Goal: Information Seeking & Learning: Learn about a topic

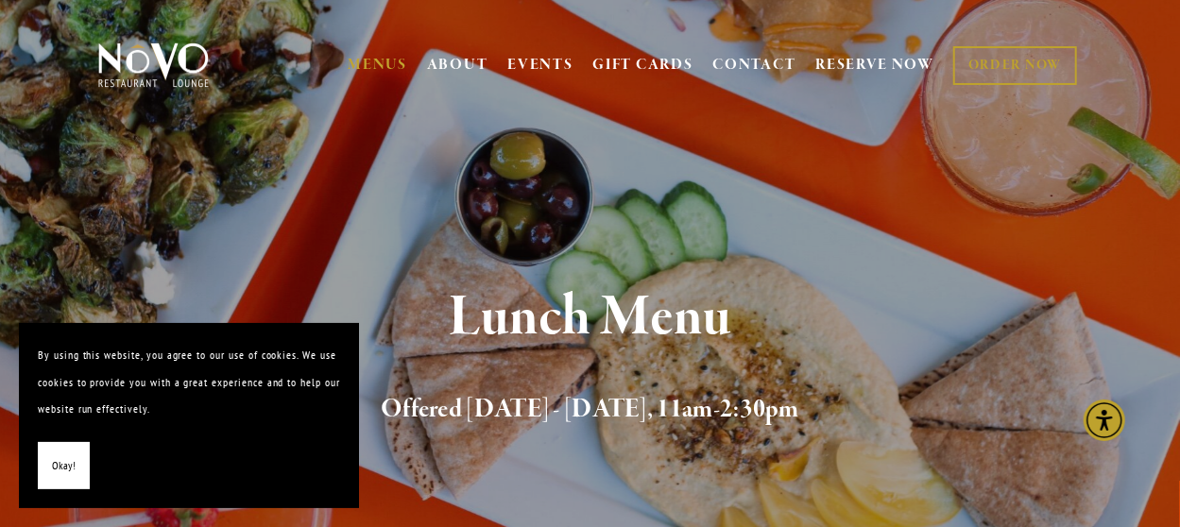
click at [63, 456] on span "Okay!" at bounding box center [64, 466] width 24 height 27
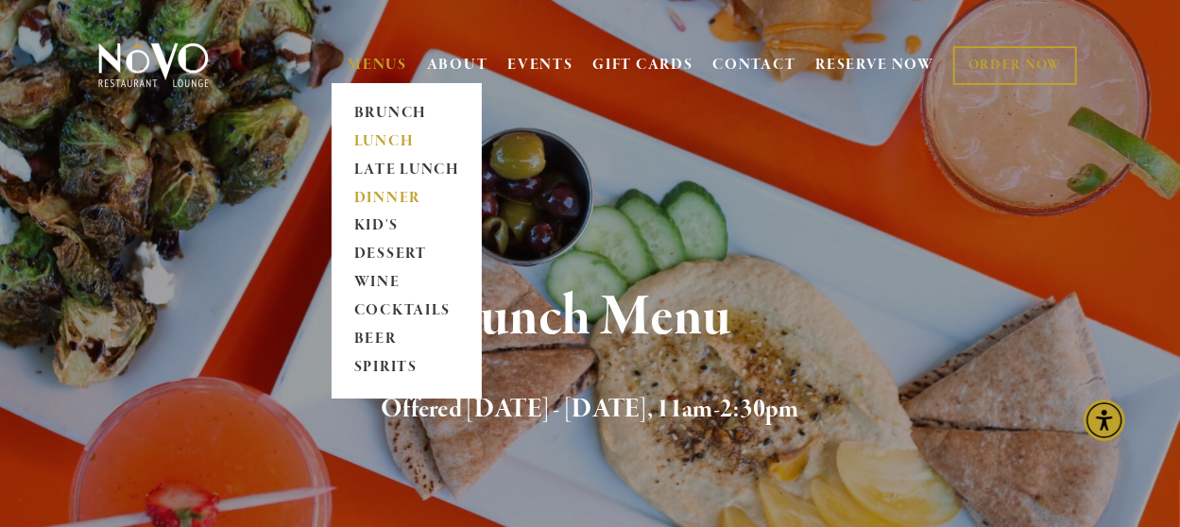
click at [387, 200] on link "DINNER" at bounding box center [407, 198] width 118 height 28
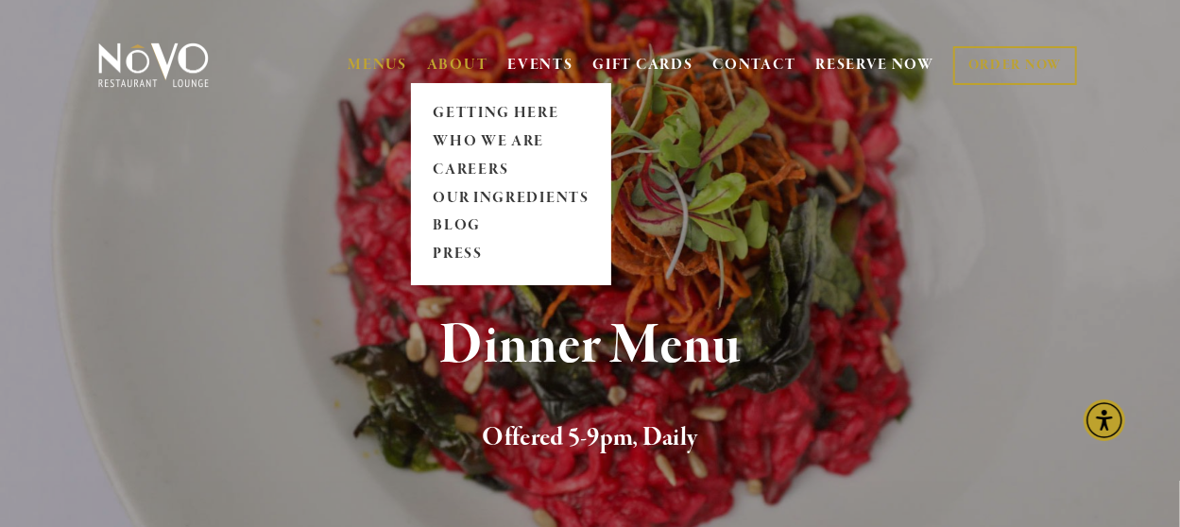
click at [440, 57] on link "ABOUT" at bounding box center [457, 65] width 61 height 19
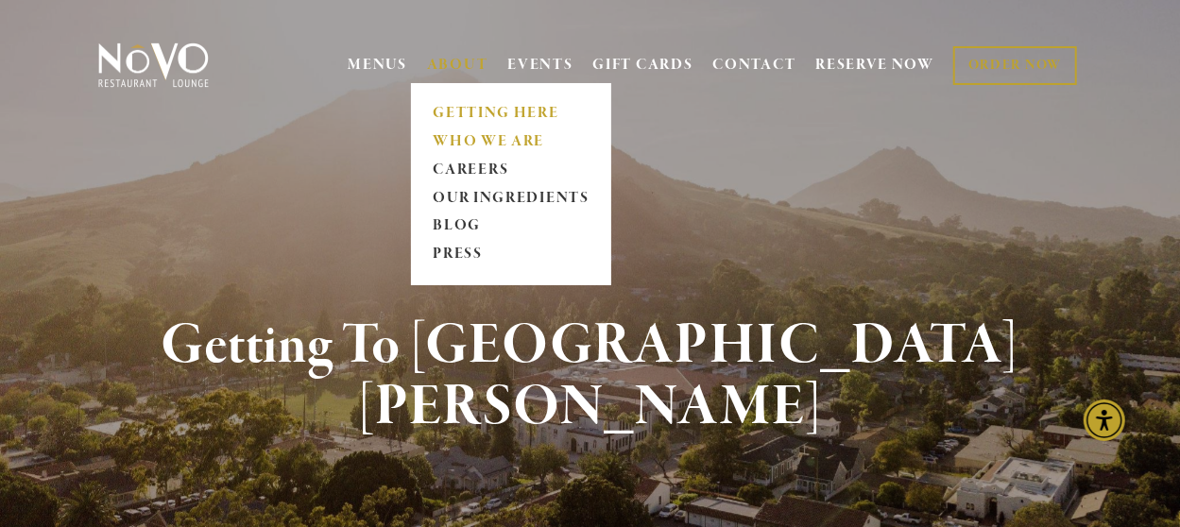
click at [483, 134] on link "WHO WE ARE" at bounding box center [511, 142] width 168 height 28
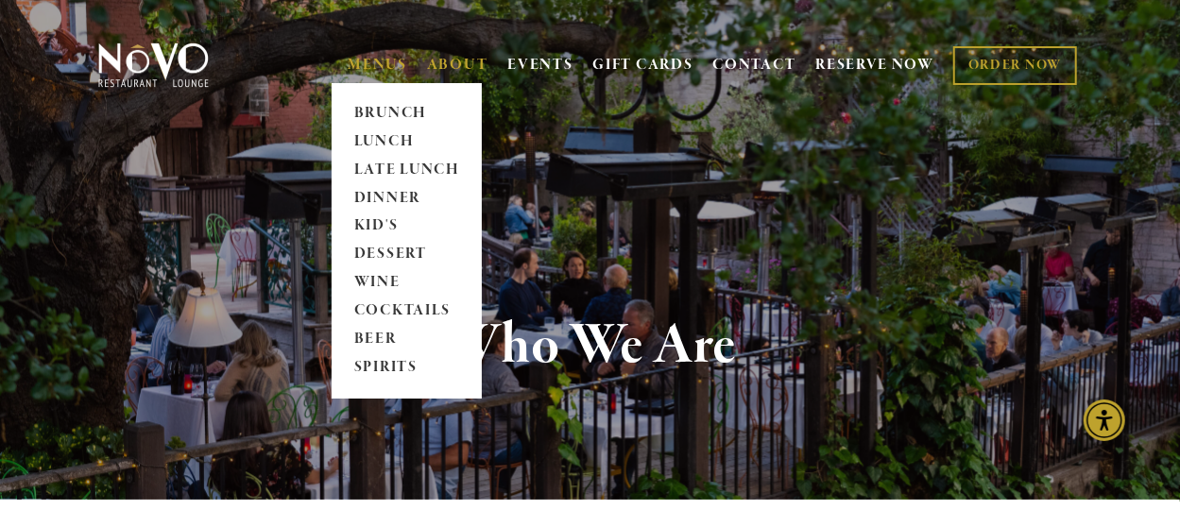
click at [359, 50] on span "MENUS BRUNCH LUNCH LATE LUNCH DINNER KID'S DESSERT WINE COCKTAILS BEER SPIRITS" at bounding box center [378, 65] width 60 height 36
click at [387, 172] on link "LATE LUNCH" at bounding box center [407, 170] width 118 height 28
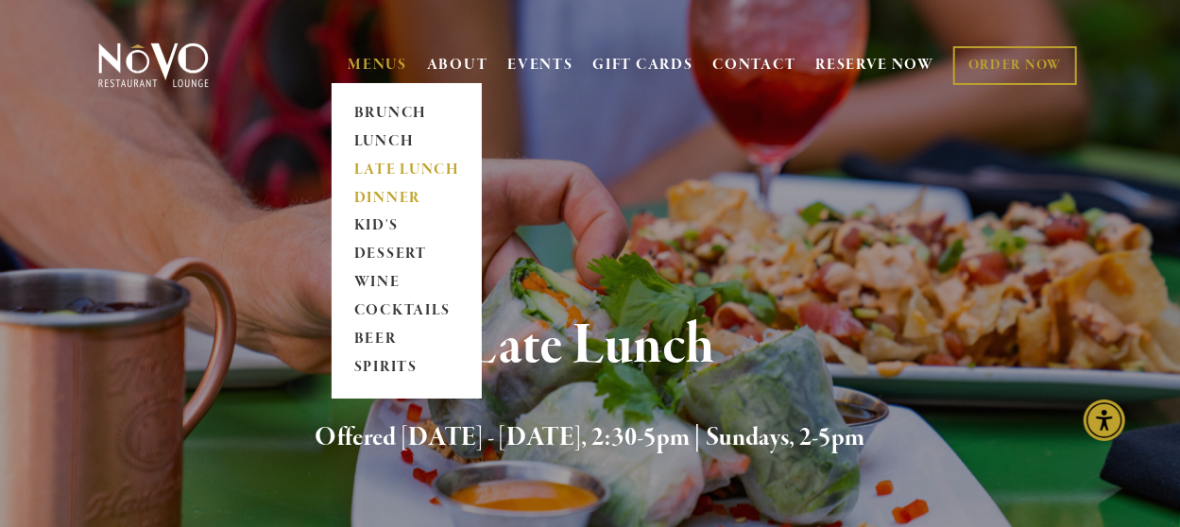
click at [390, 197] on link "DINNER" at bounding box center [407, 198] width 118 height 28
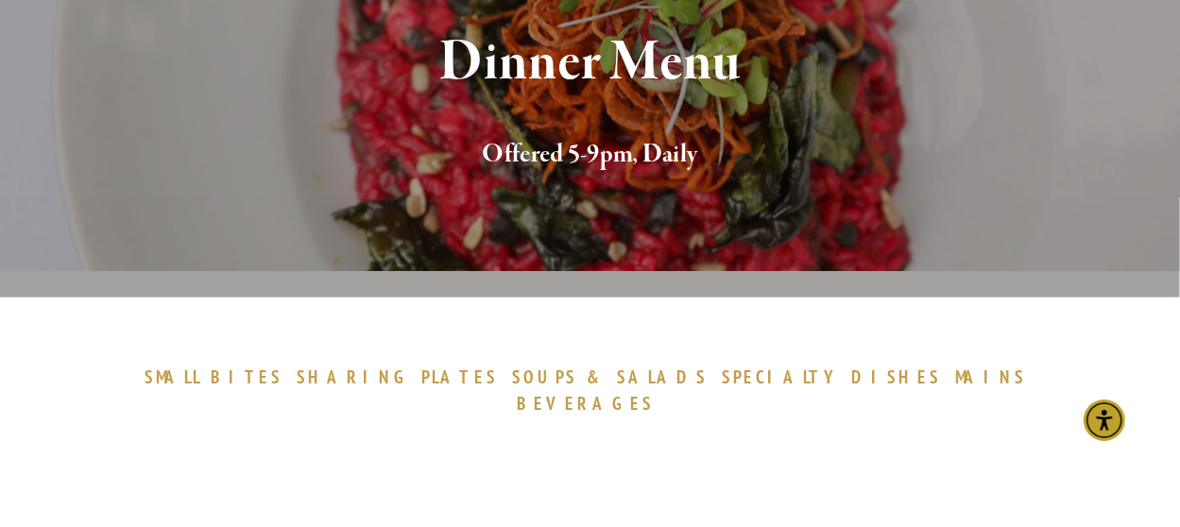
scroll to position [472, 0]
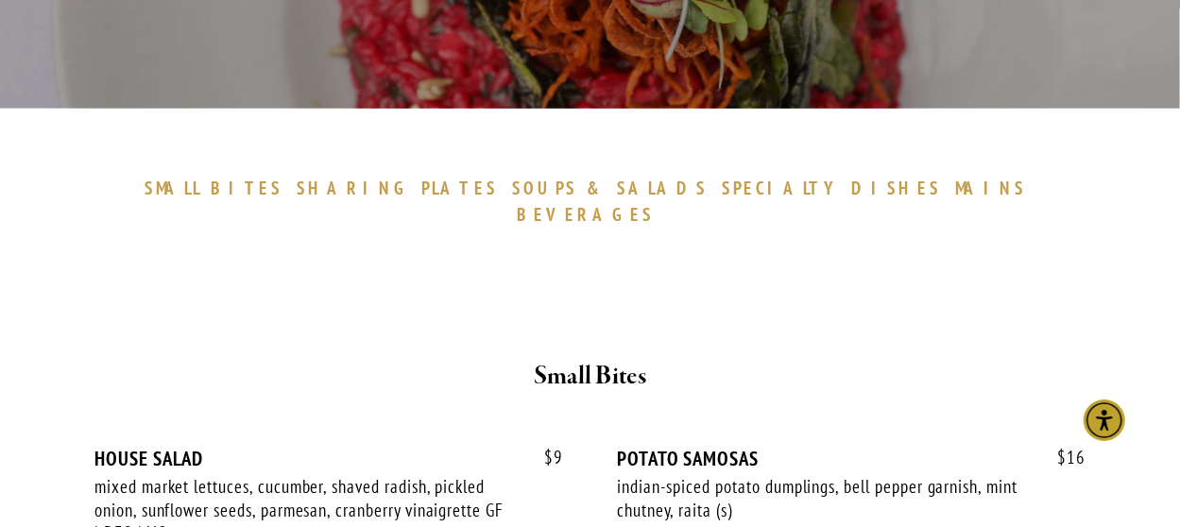
click at [955, 190] on span "MAINS" at bounding box center [990, 188] width 71 height 23
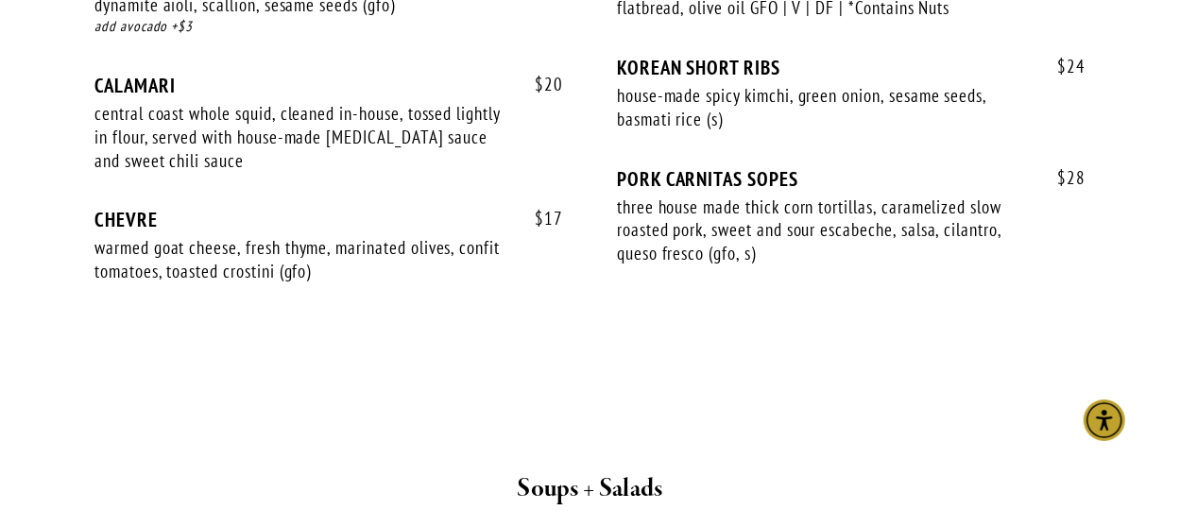
scroll to position [1634, 0]
